Goal: Navigation & Orientation: Find specific page/section

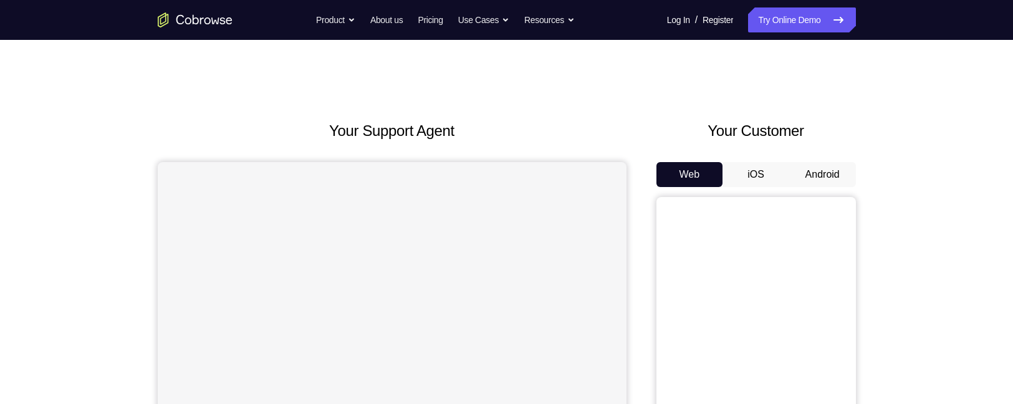
click at [812, 168] on button "Android" at bounding box center [822, 174] width 67 height 25
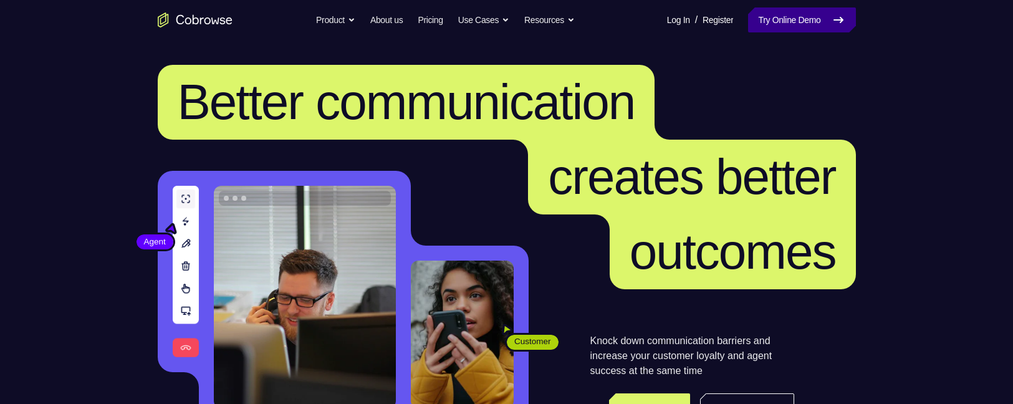
click at [762, 17] on link "Try Online Demo" at bounding box center [801, 19] width 107 height 25
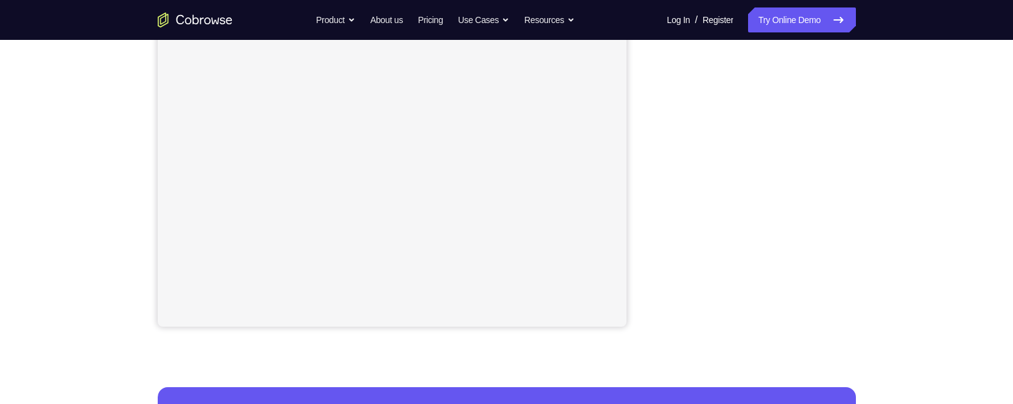
scroll to position [292, 0]
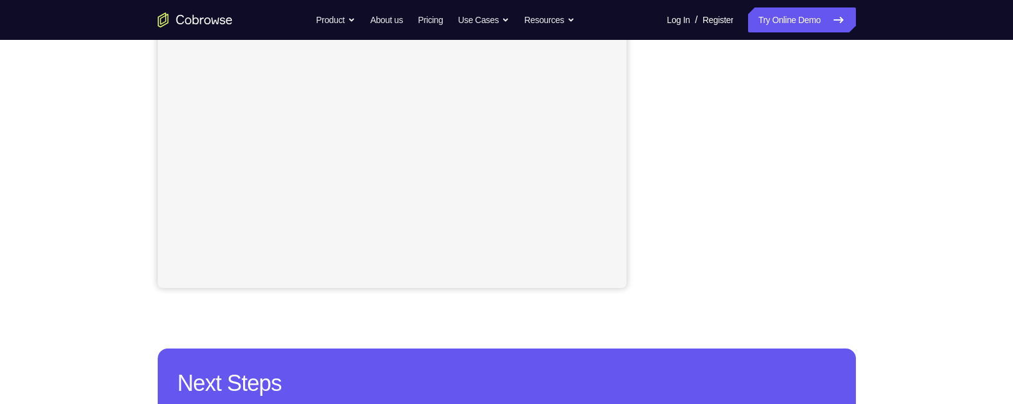
click at [888, 123] on div "Your Support Agent Your Customer Web iOS Android Next Steps We’d be happy to gi…" at bounding box center [507, 159] width 798 height 822
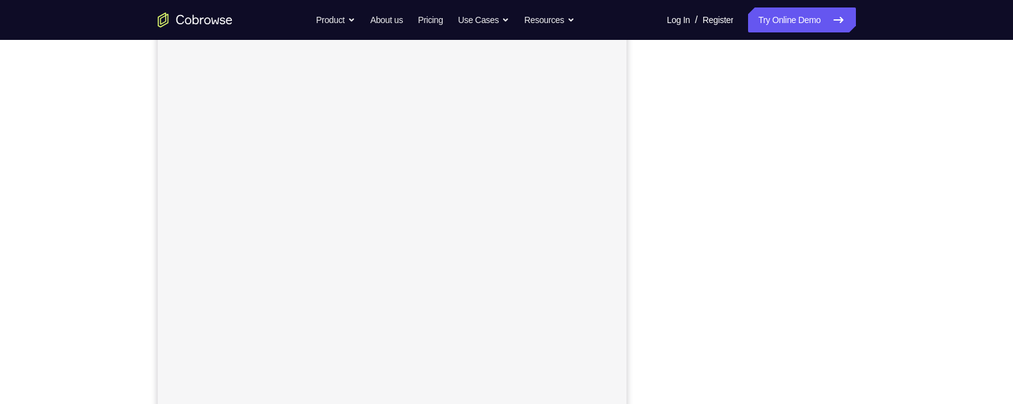
scroll to position [162, 0]
